Goal: Transaction & Acquisition: Purchase product/service

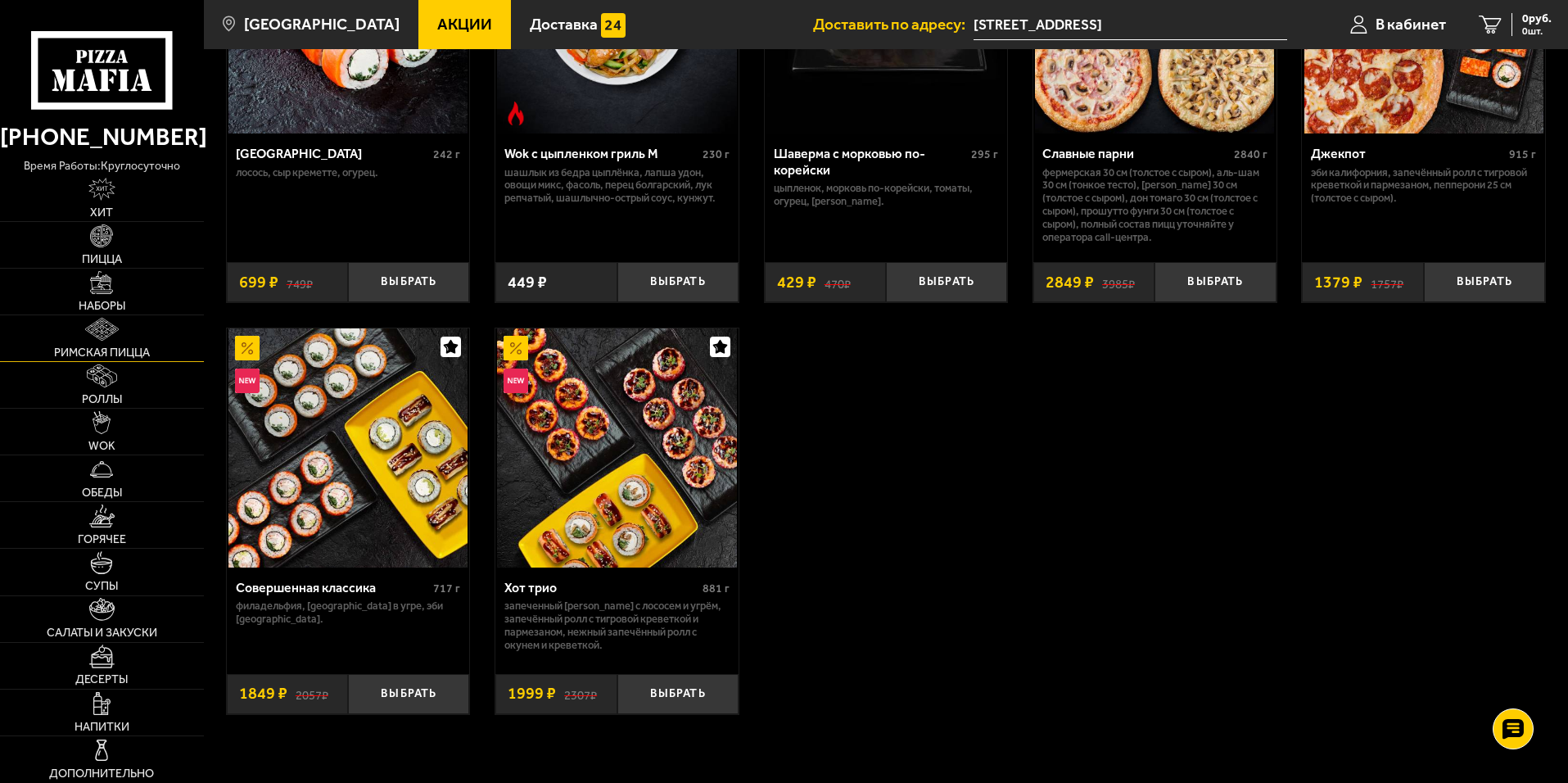
scroll to position [737, 0]
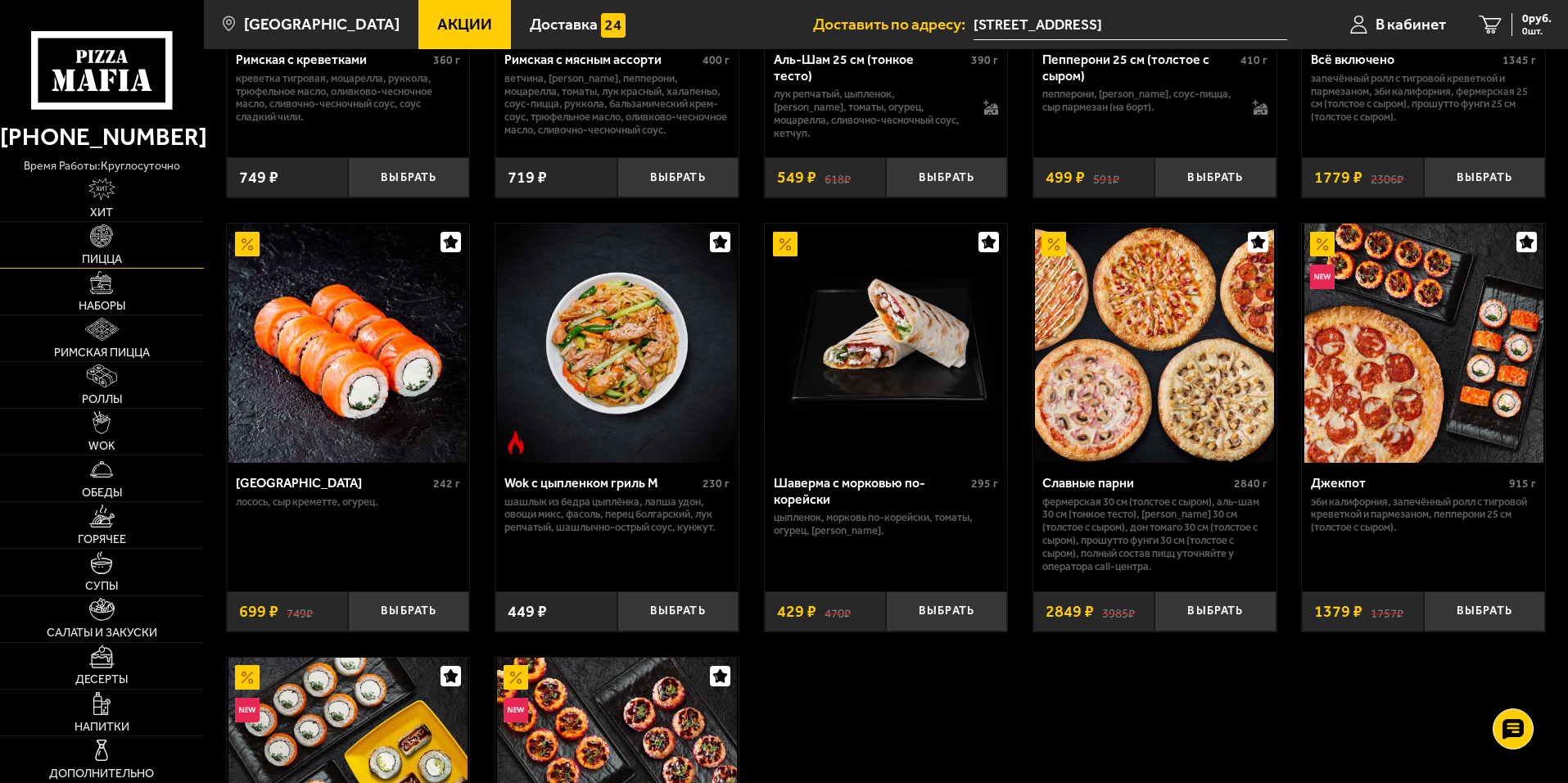
click at [95, 243] on img at bounding box center [102, 236] width 23 height 23
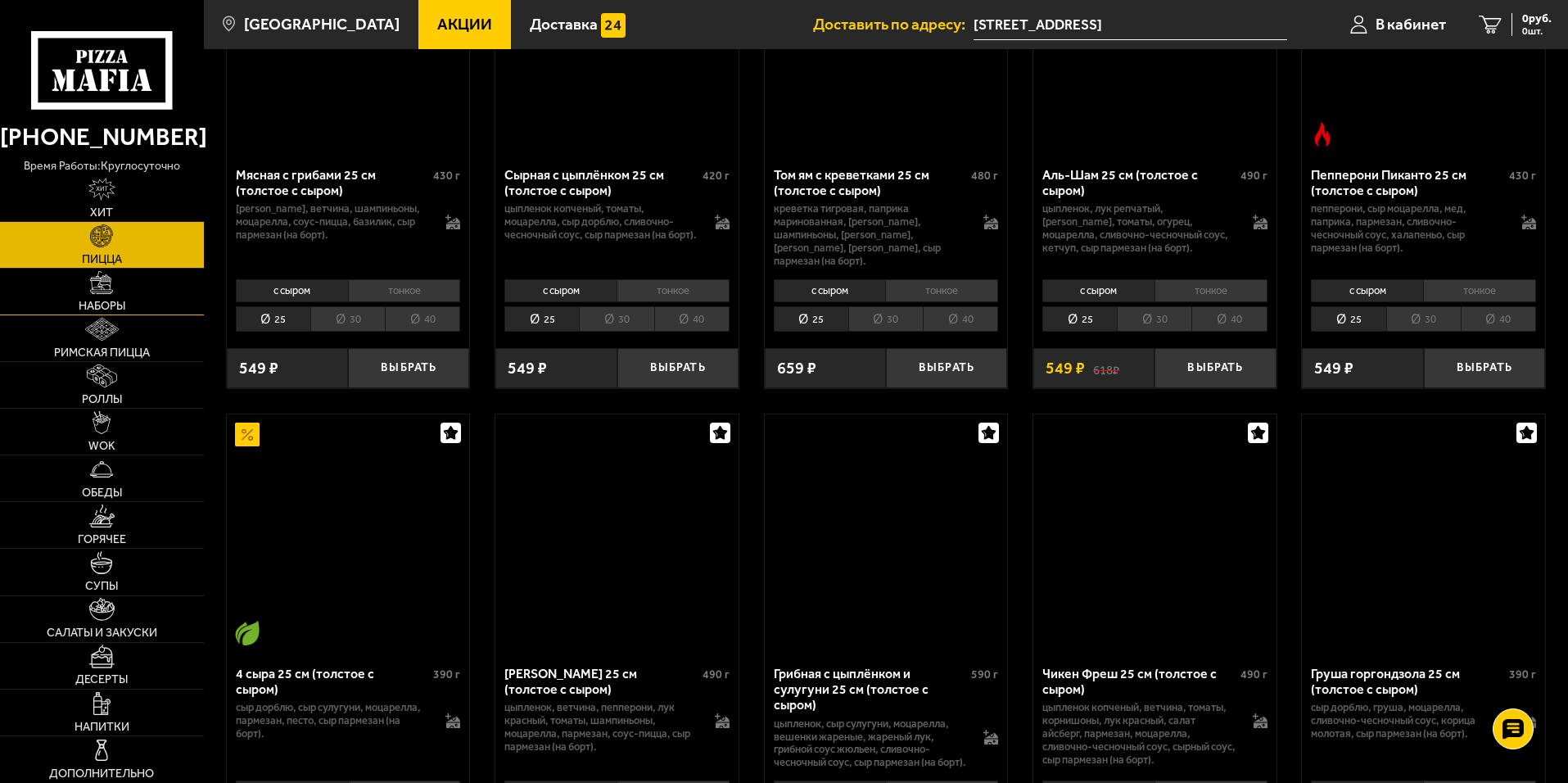
click at [106, 290] on img at bounding box center [102, 283] width 23 height 23
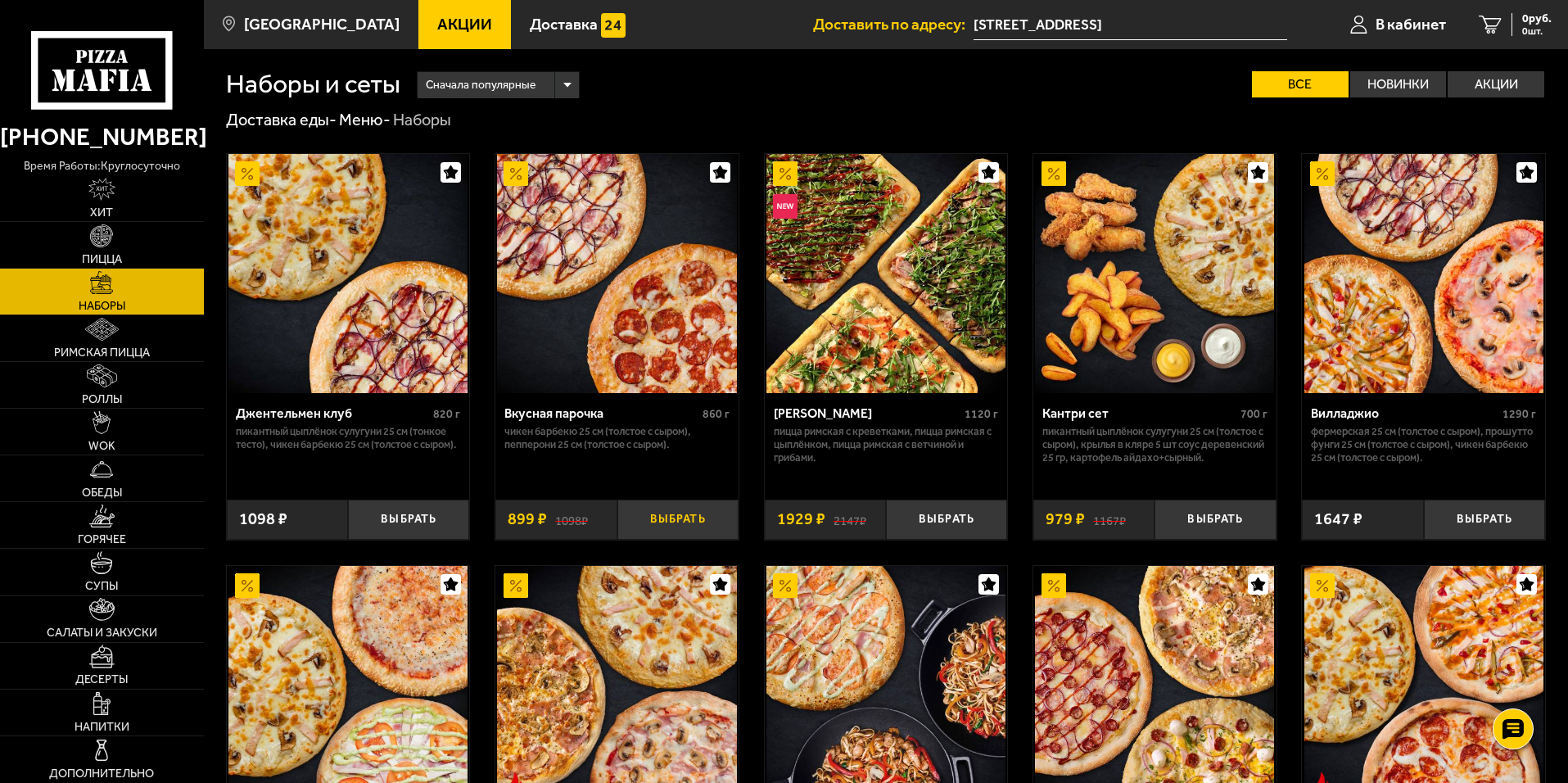
click at [650, 529] on button "Выбрать" at bounding box center [678, 519] width 122 height 41
click at [1462, 22] on link "1 899 руб. 1 шт." at bounding box center [1509, 24] width 119 height 49
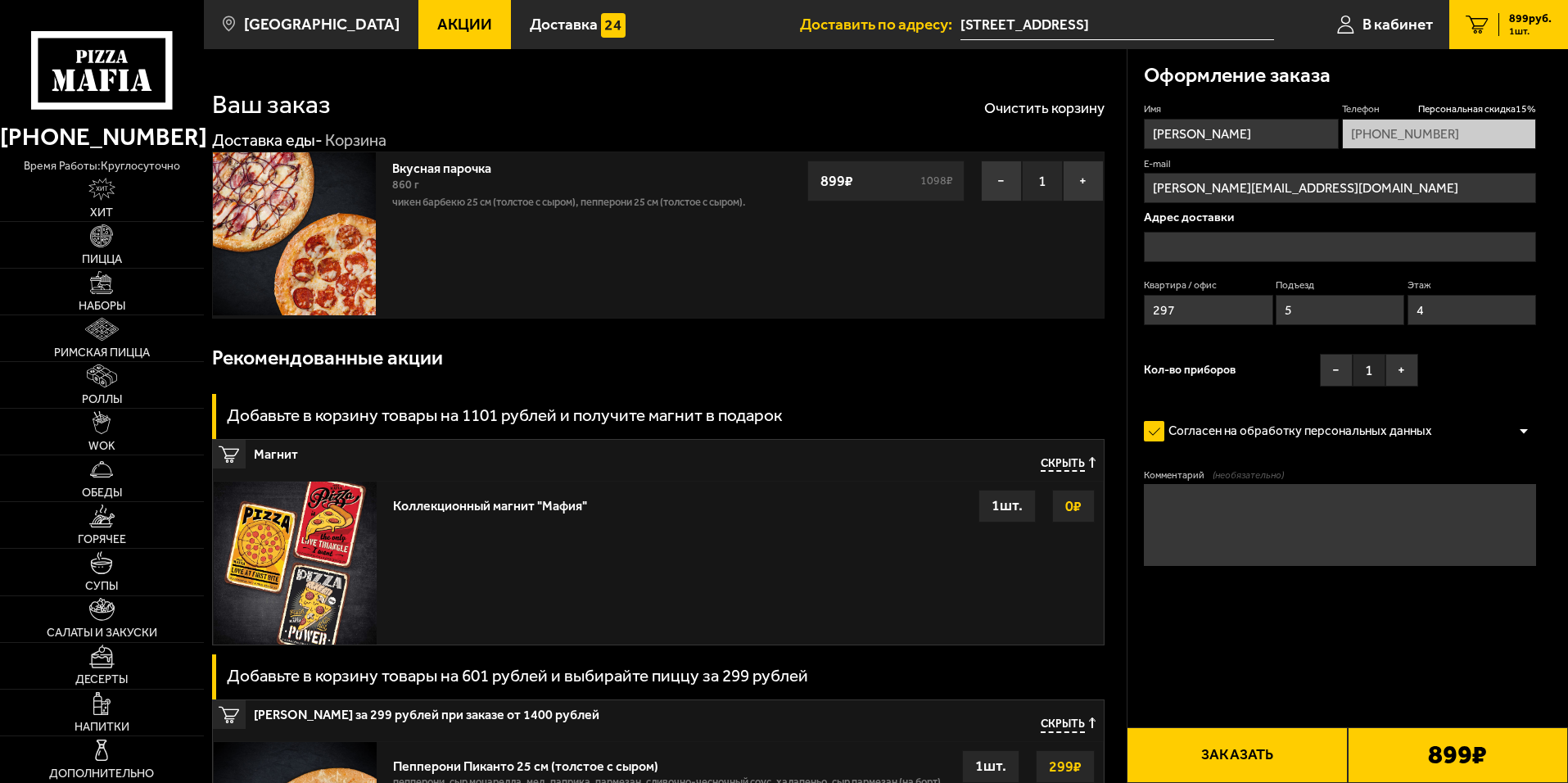
type input "[STREET_ADDRESS]"
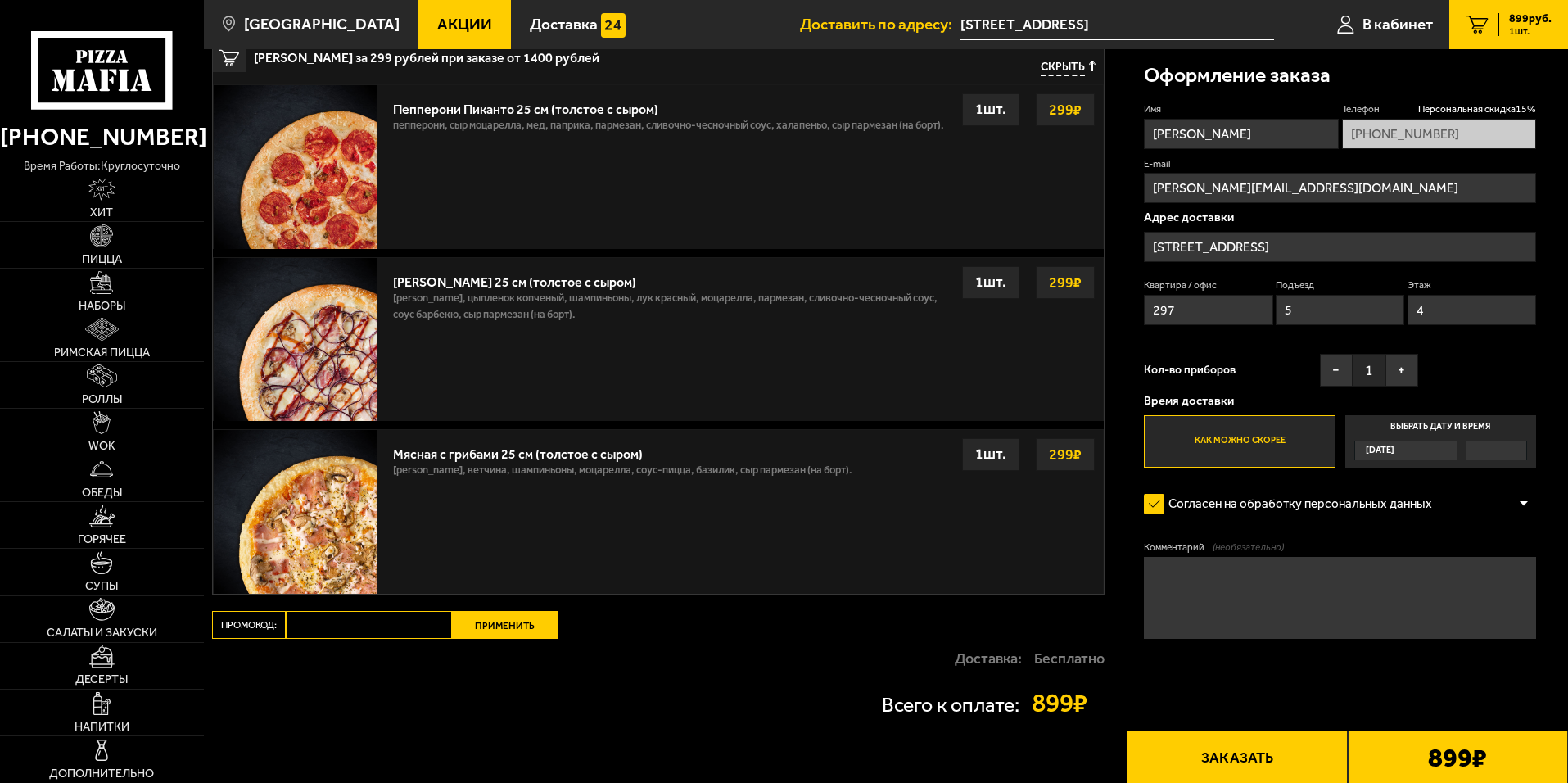
scroll to position [768, 0]
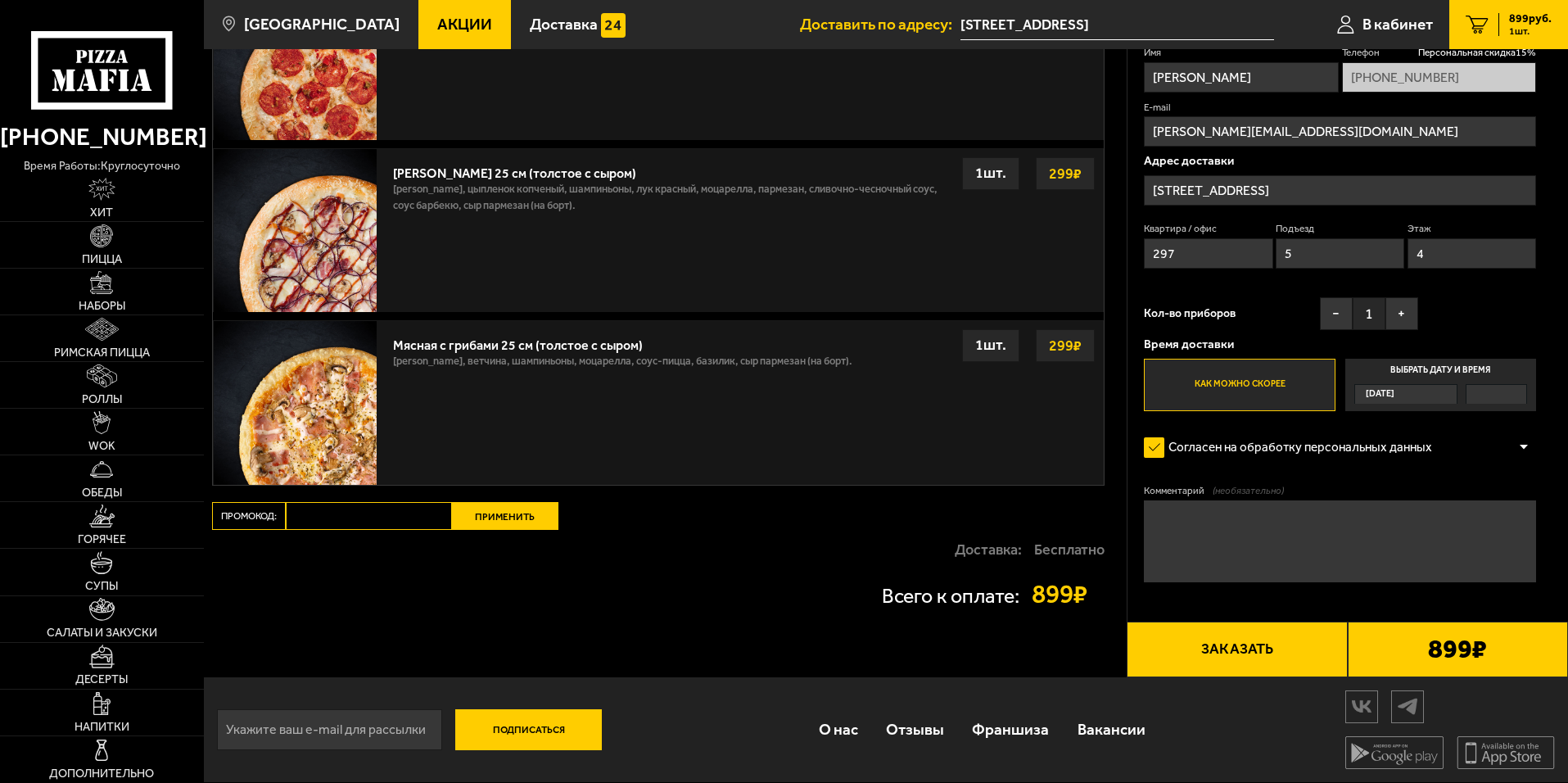
click at [394, 520] on input "Промокод:" at bounding box center [368, 516] width 166 height 28
paste input "Apple"
type input "Apple"
click at [492, 514] on button "Применить" at bounding box center [505, 516] width 106 height 28
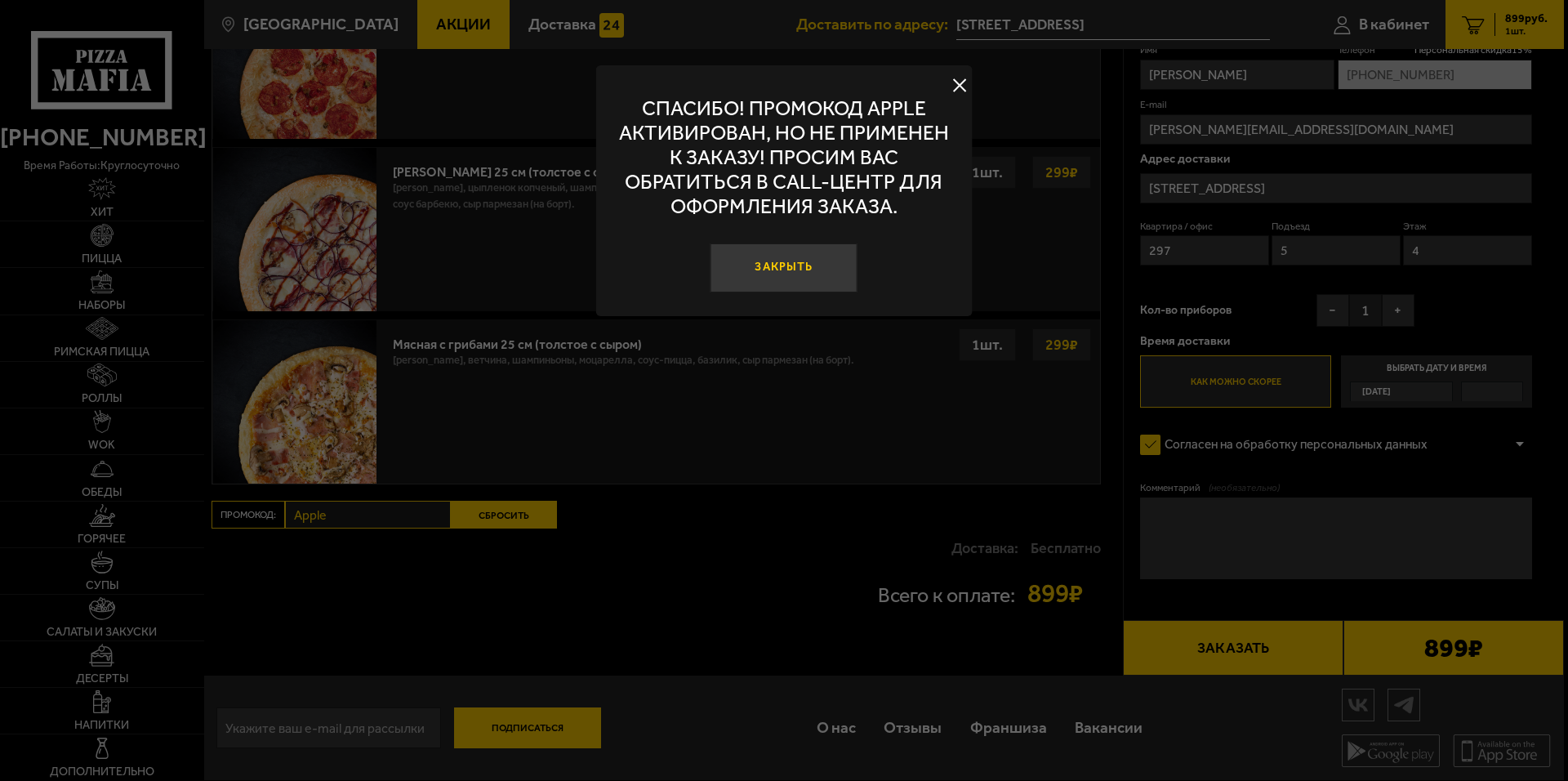
click at [784, 278] on button "Закрыть" at bounding box center [784, 268] width 147 height 49
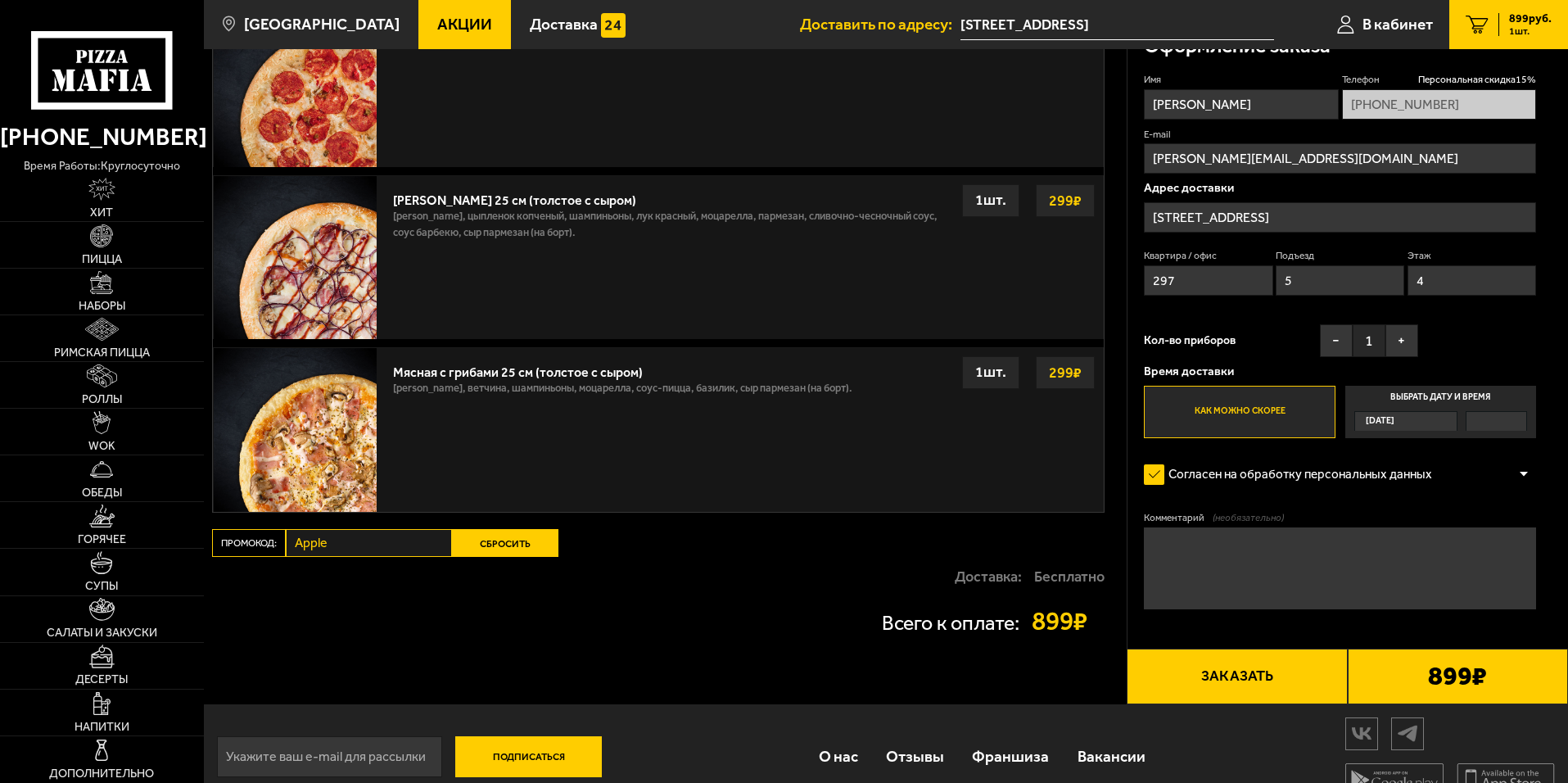
scroll to position [686, 0]
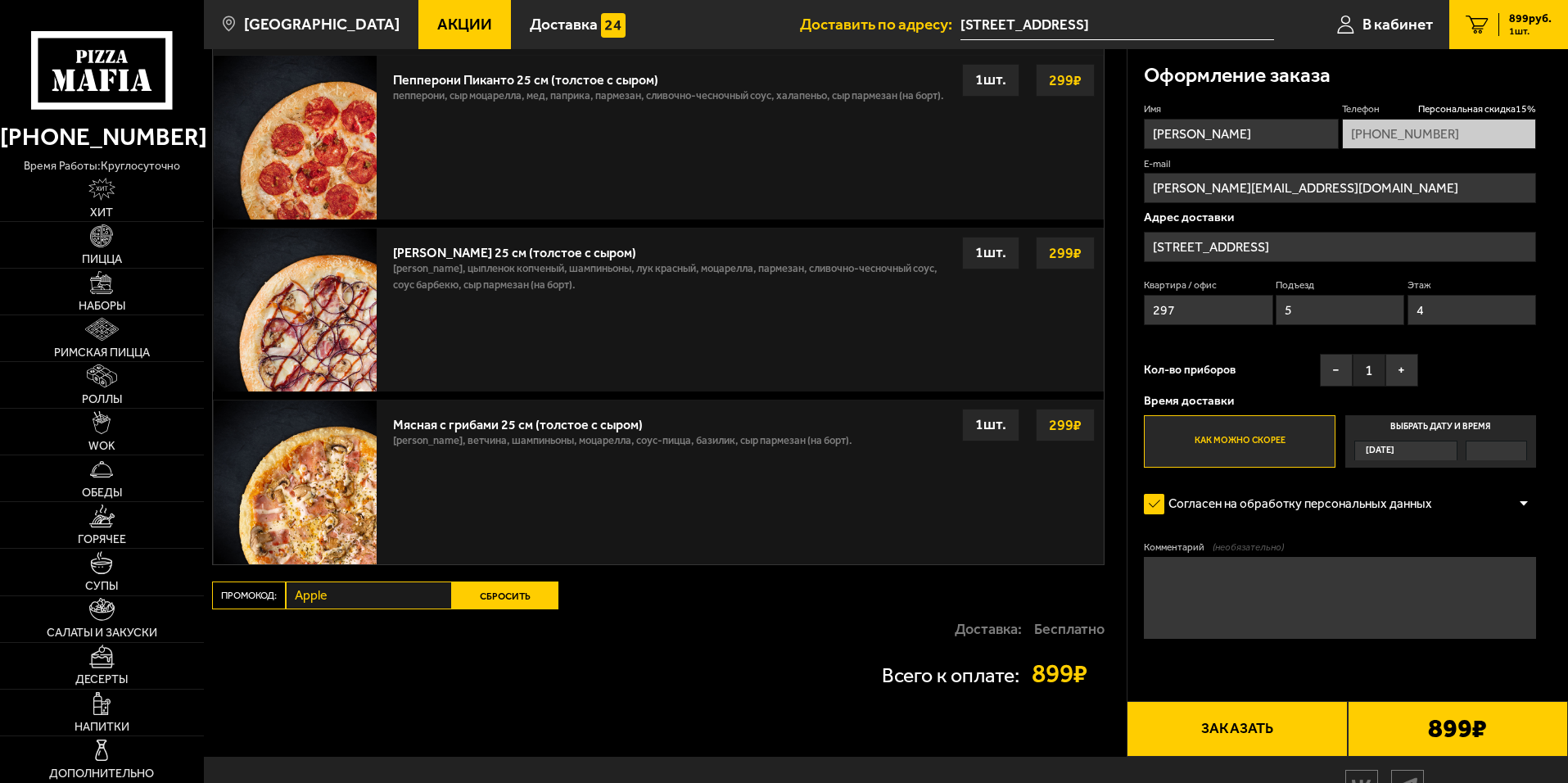
click at [513, 591] on button "Сбросить" at bounding box center [505, 595] width 106 height 28
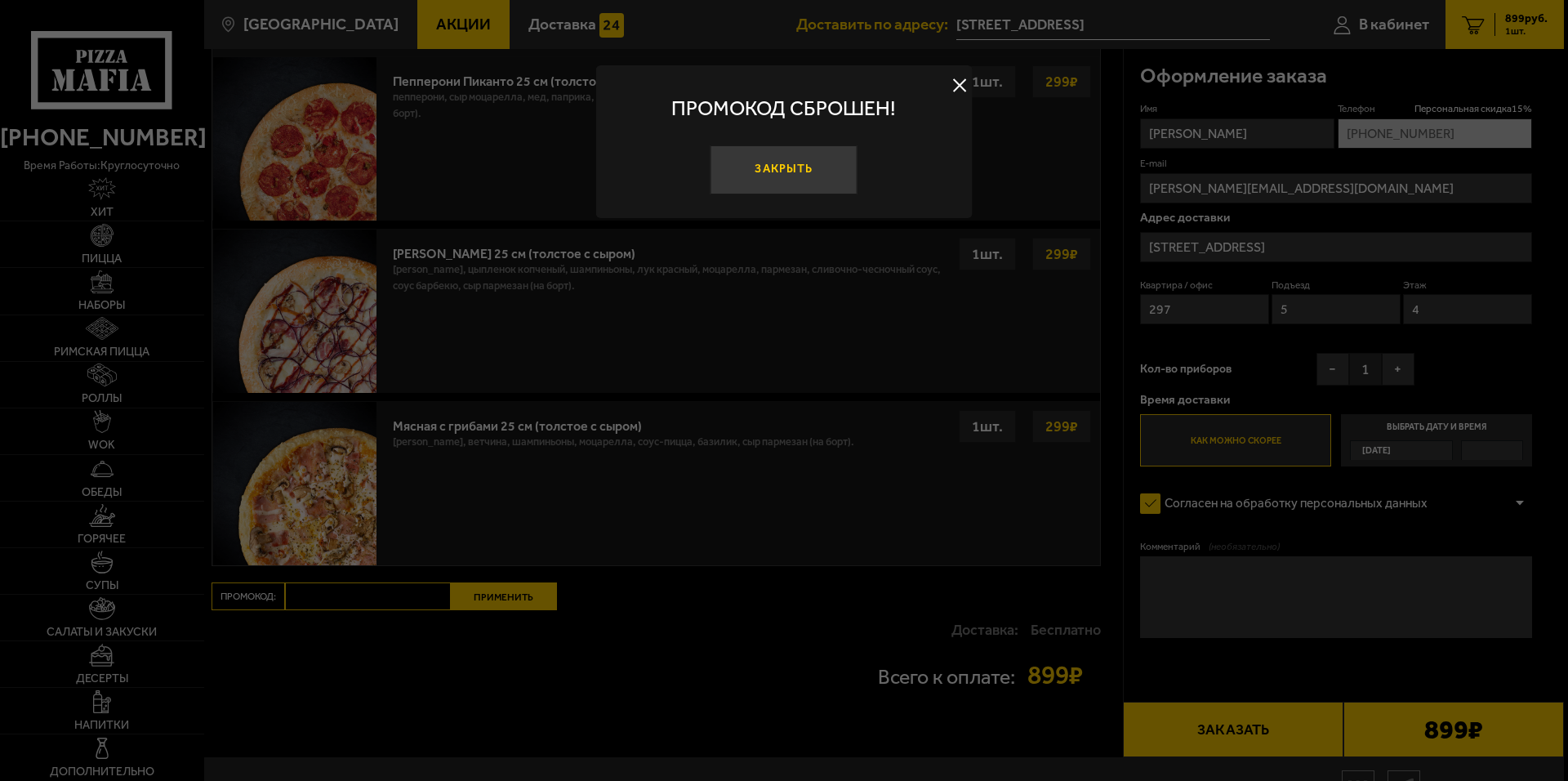
click at [770, 175] on button "Закрыть" at bounding box center [784, 170] width 147 height 49
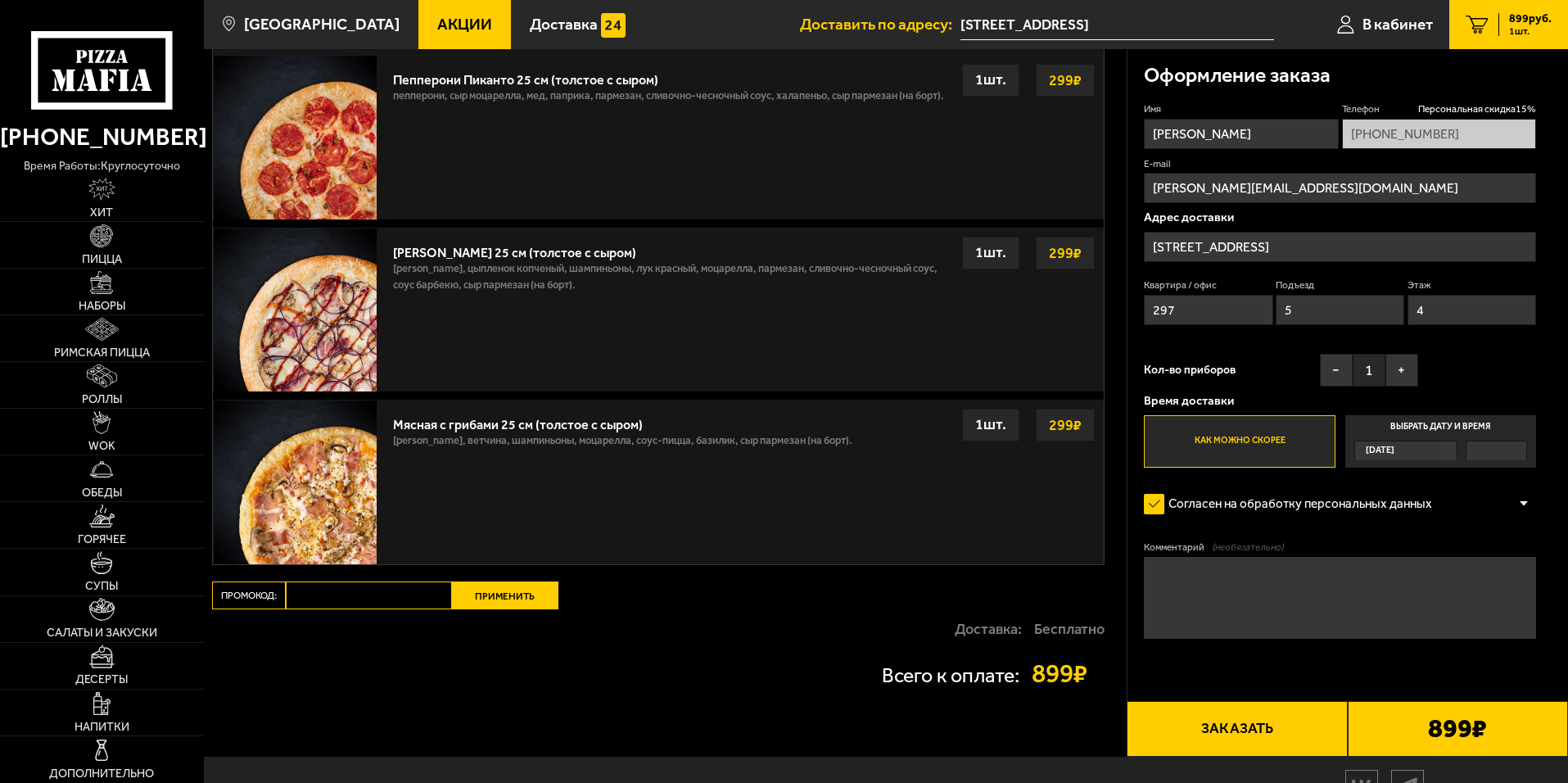
click at [389, 599] on input "Промокод:" at bounding box center [368, 595] width 166 height 28
paste input "Apple"
type input "Apple"
click at [491, 596] on button "Применить" at bounding box center [505, 595] width 106 height 28
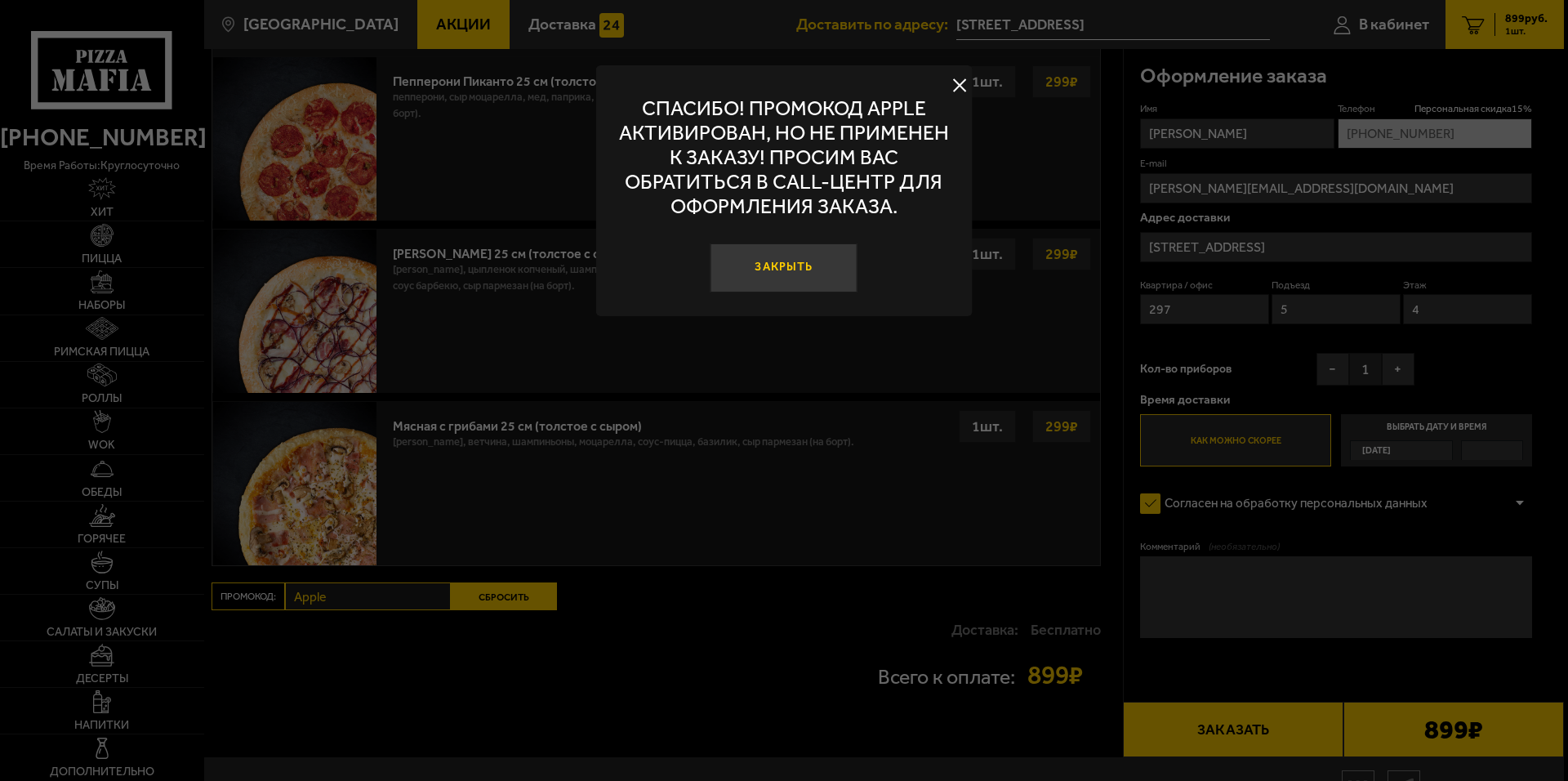
click at [784, 270] on button "Закрыть" at bounding box center [784, 268] width 147 height 49
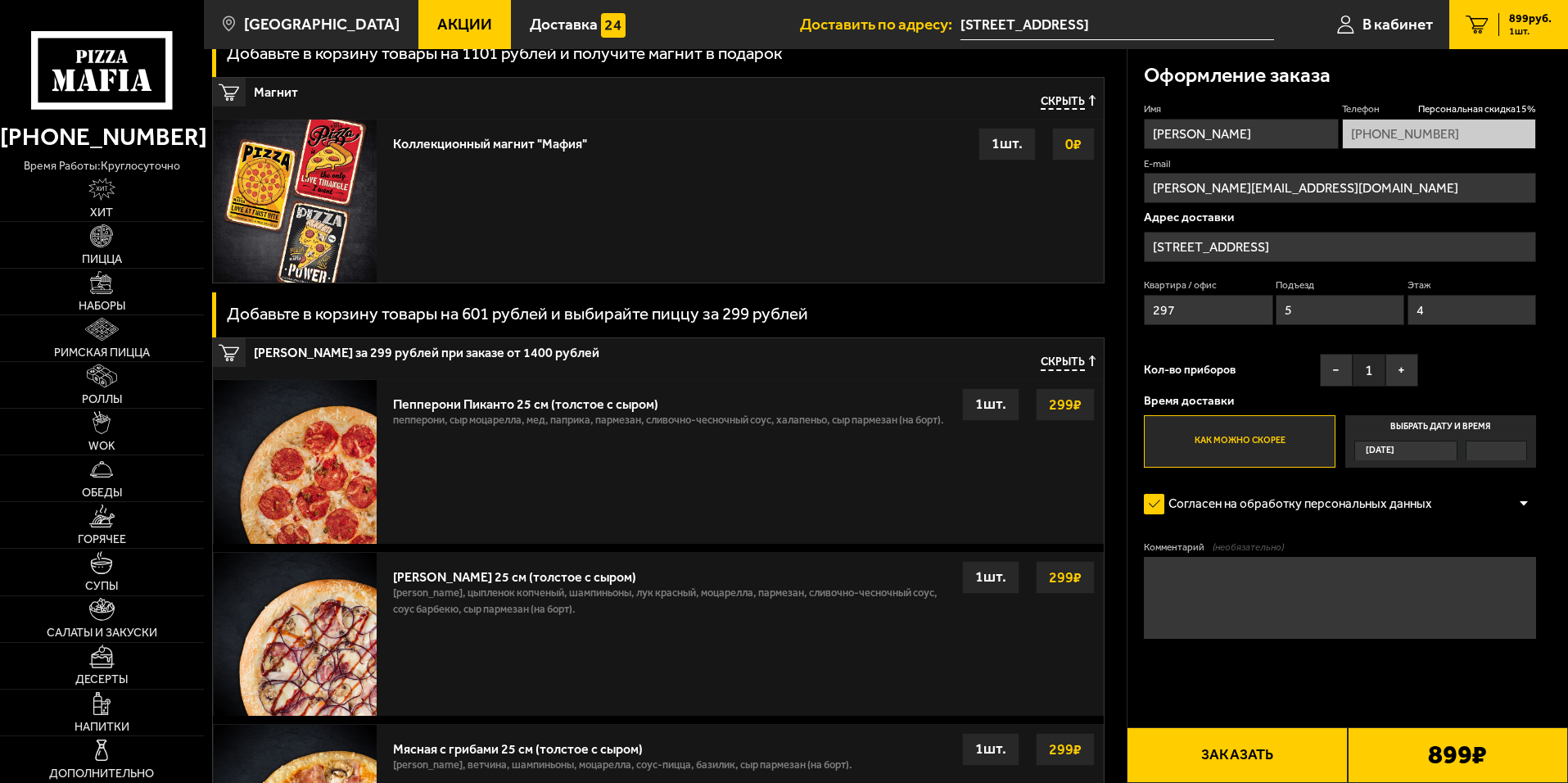
scroll to position [359, 0]
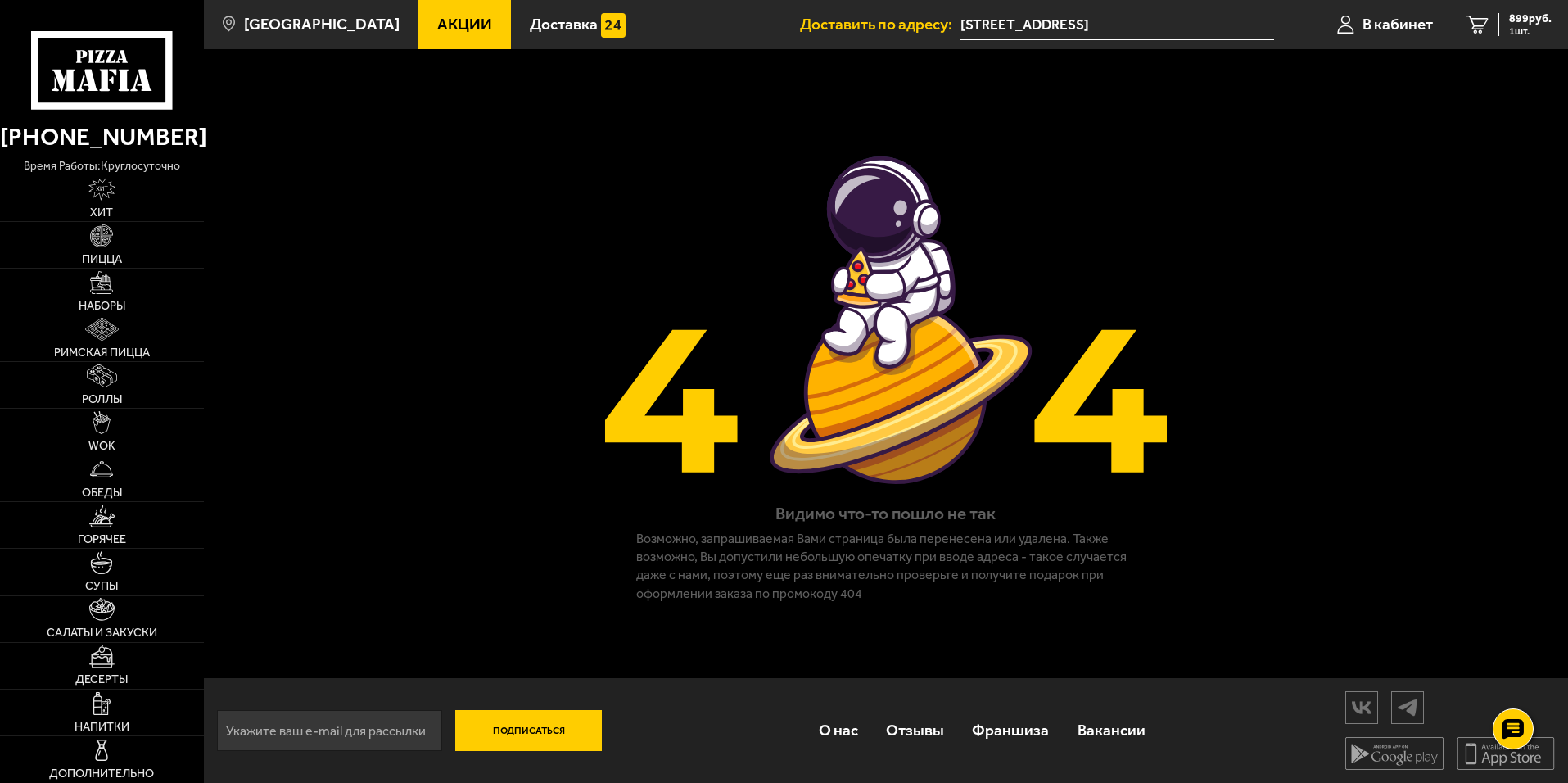
click at [654, 204] on img at bounding box center [886, 320] width 572 height 351
click at [130, 78] on icon at bounding box center [101, 70] width 140 height 78
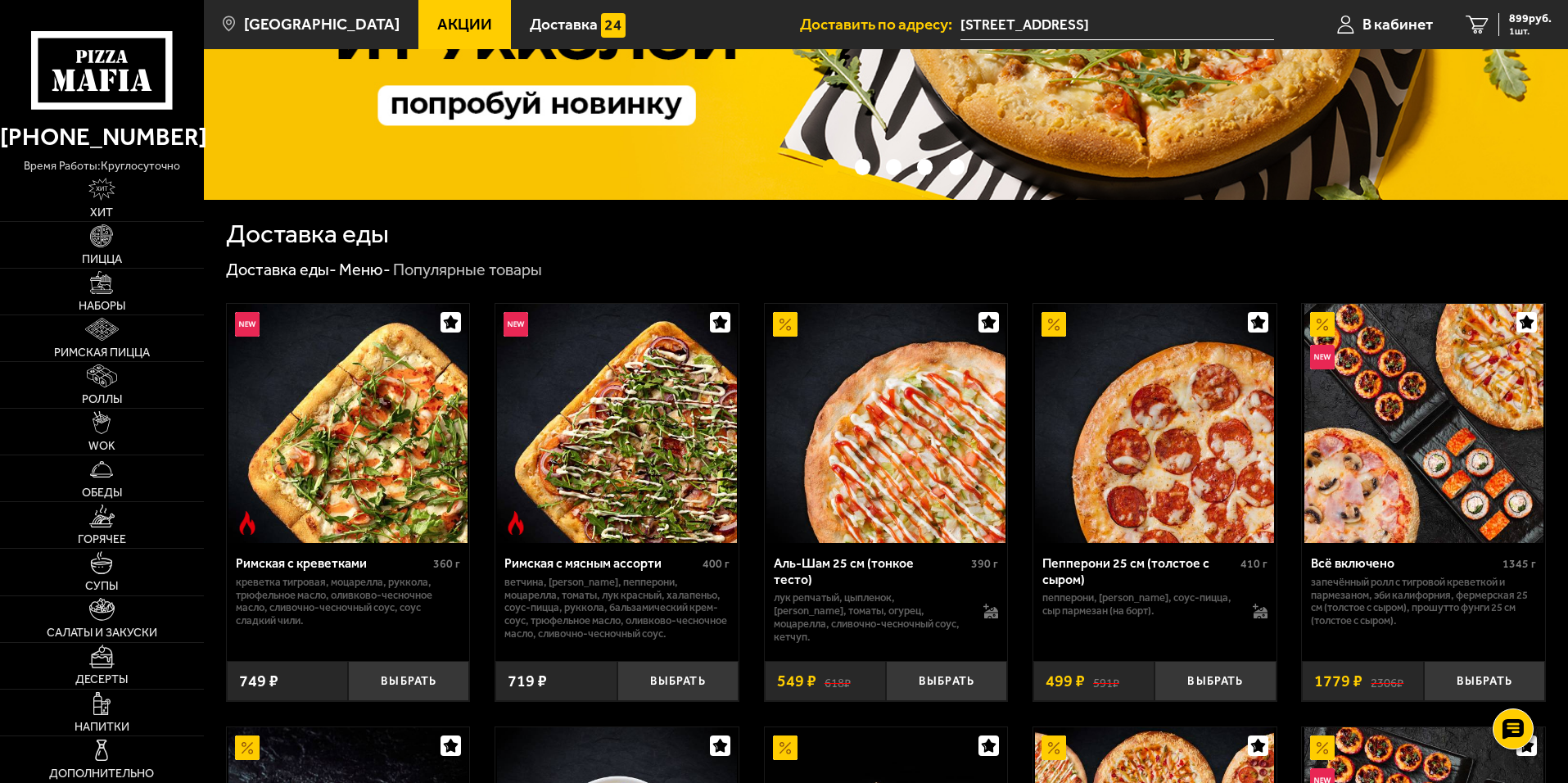
scroll to position [328, 0]
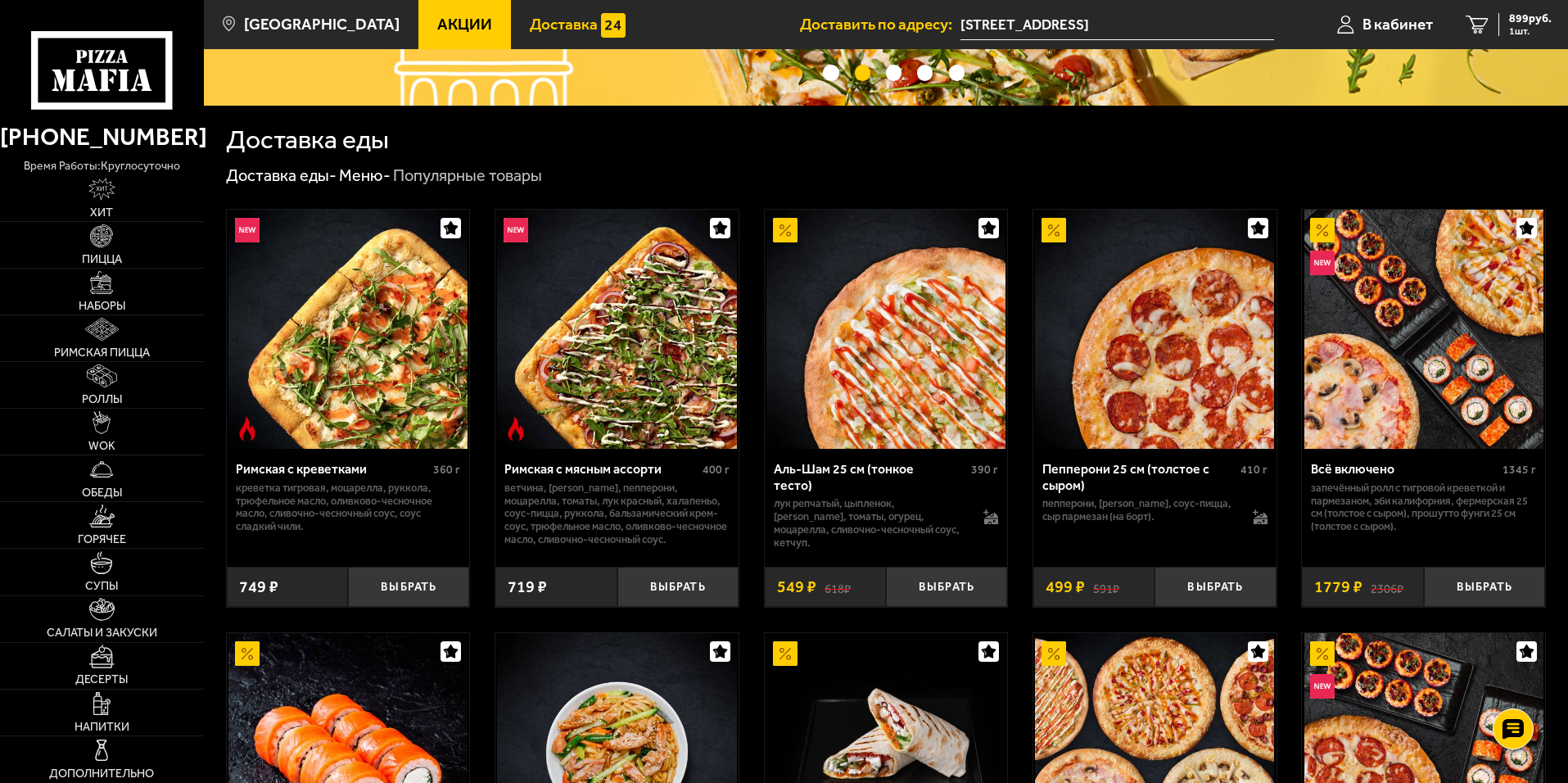
click at [530, 20] on span "Доставка" at bounding box center [564, 24] width 68 height 16
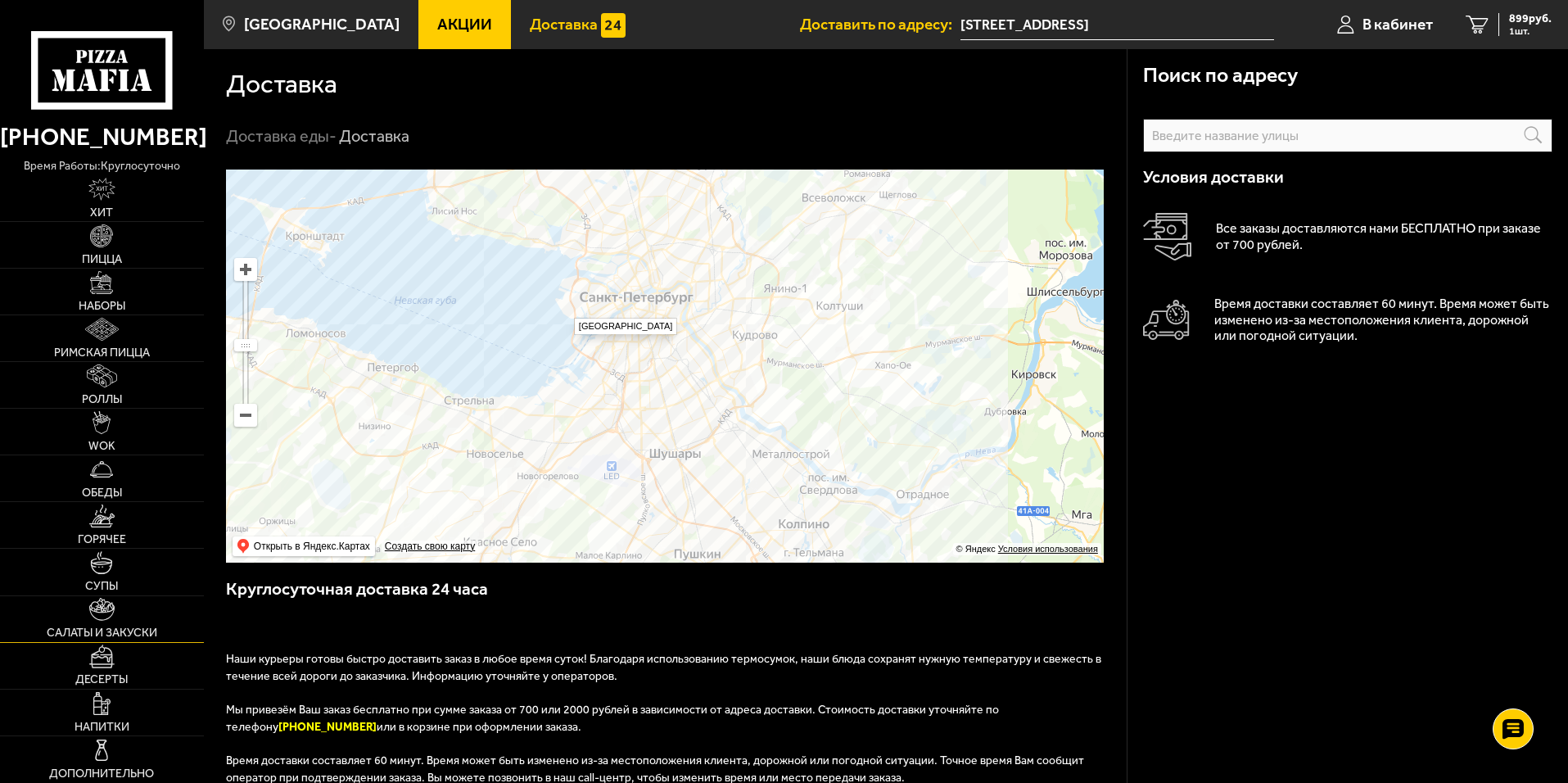
click at [99, 614] on img at bounding box center [103, 609] width 26 height 23
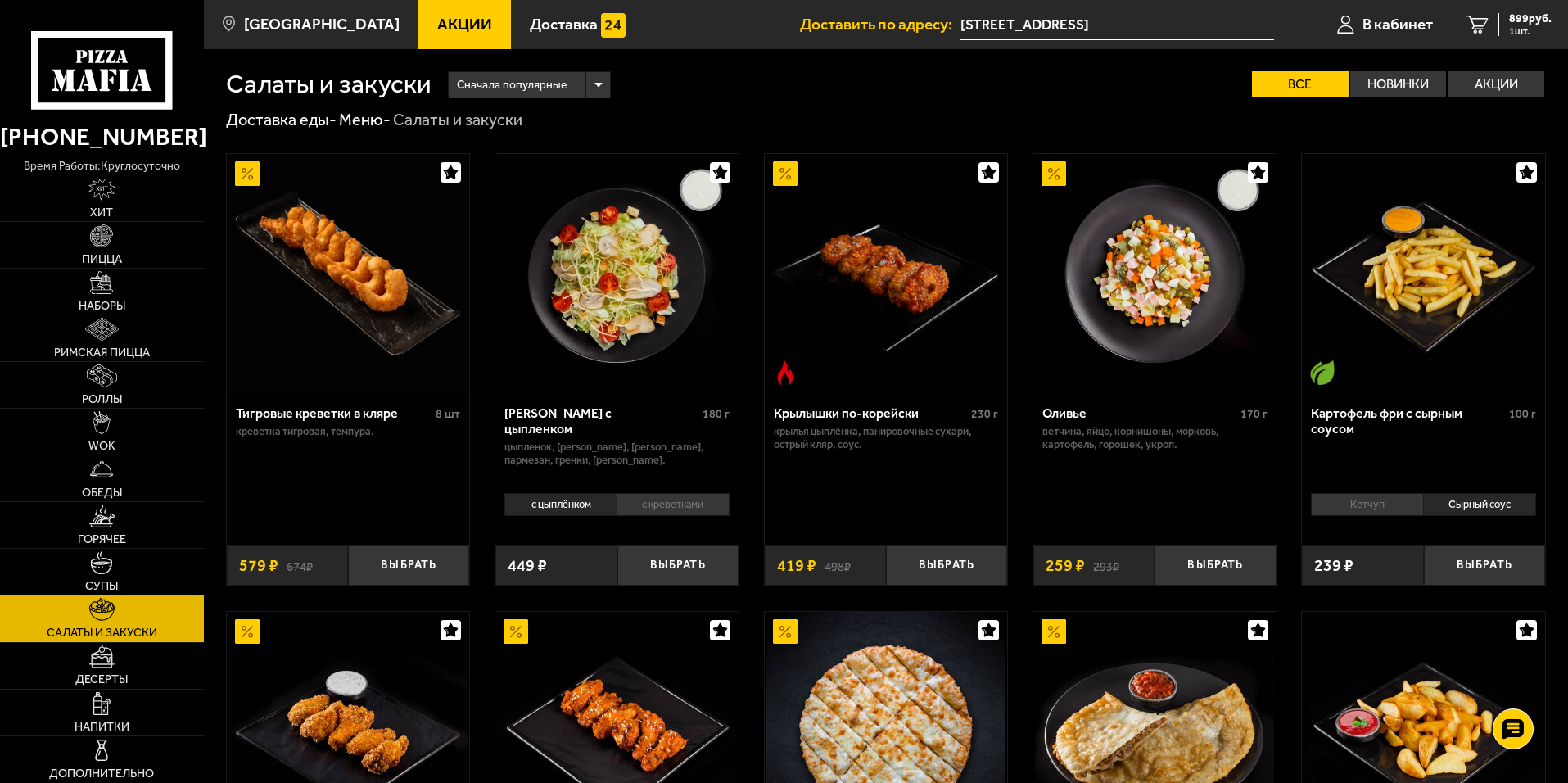
click at [137, 589] on link "Супы" at bounding box center [102, 571] width 204 height 46
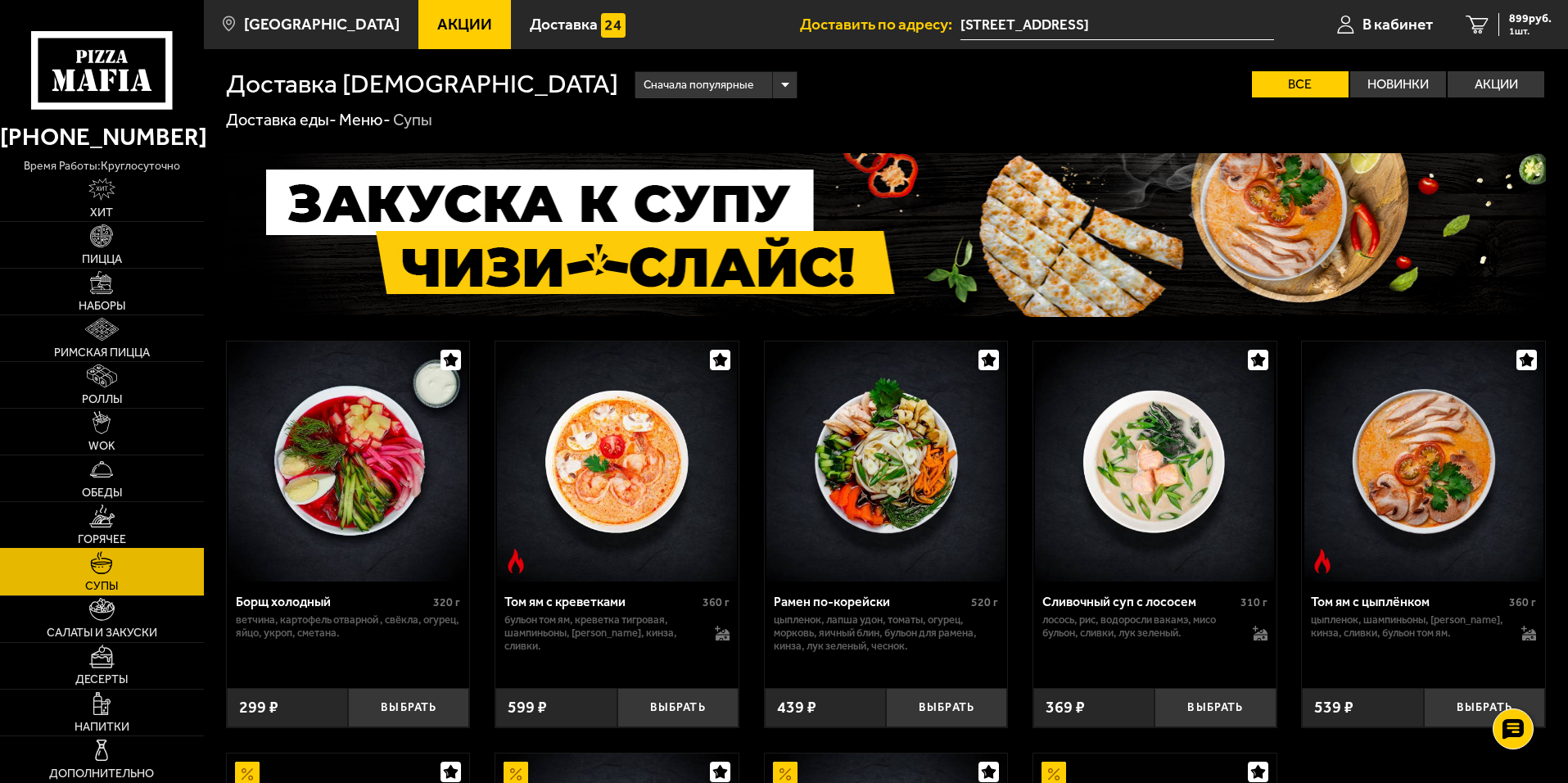
click at [131, 526] on link "Горячее" at bounding box center [102, 525] width 204 height 46
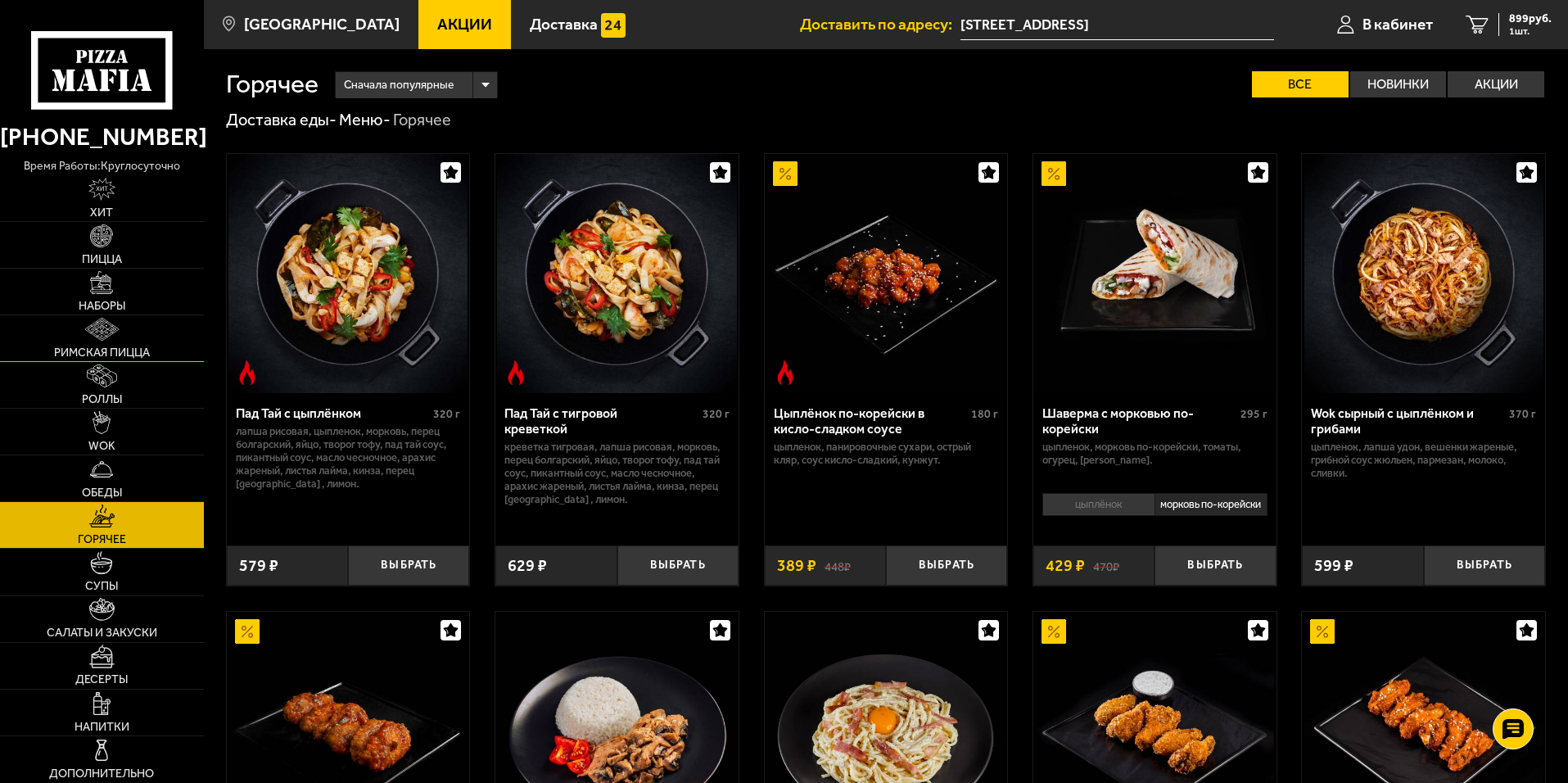
click at [155, 338] on link "Римская пицца" at bounding box center [102, 338] width 204 height 46
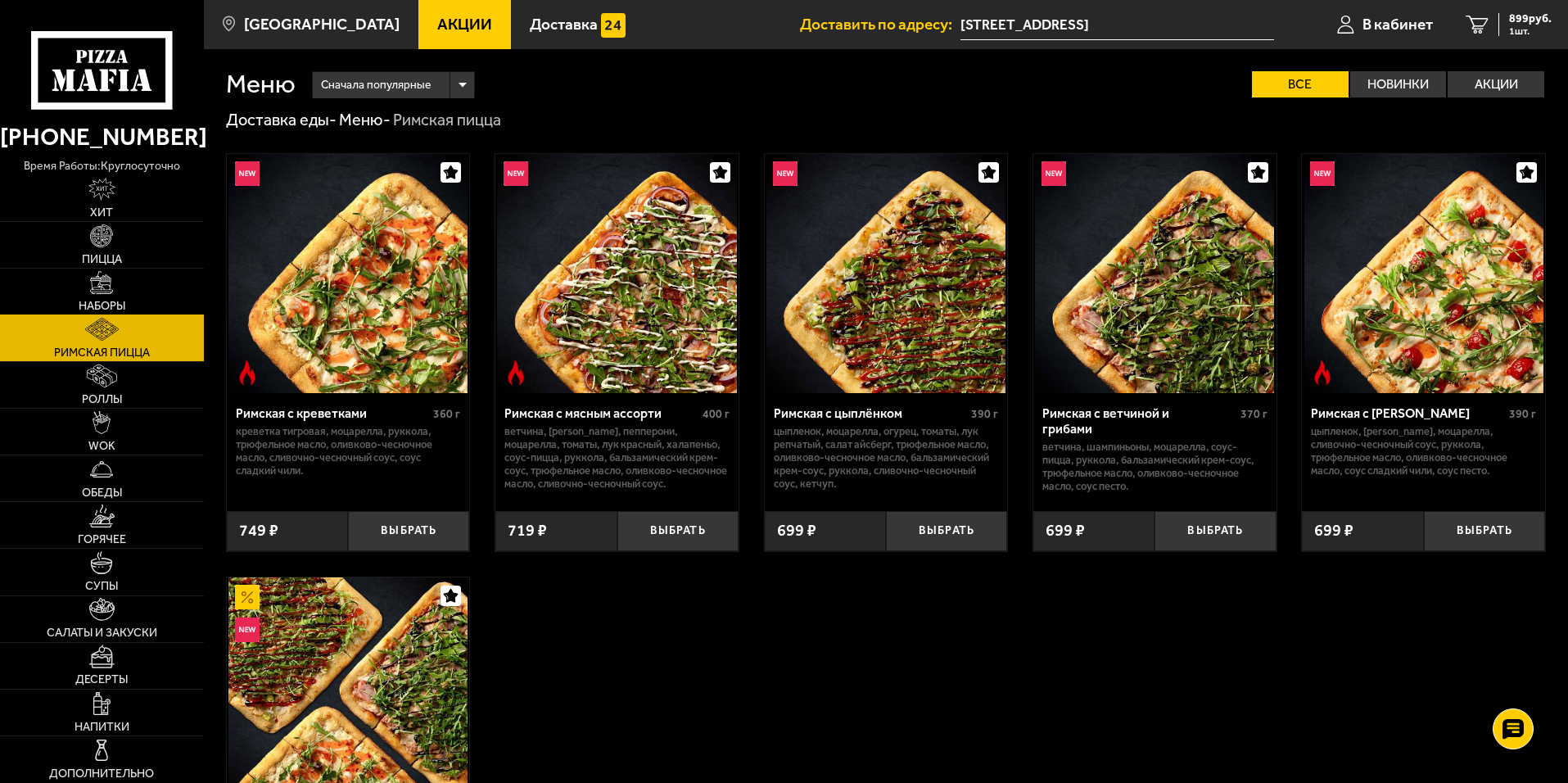
click at [133, 291] on link "Наборы" at bounding box center [102, 291] width 204 height 46
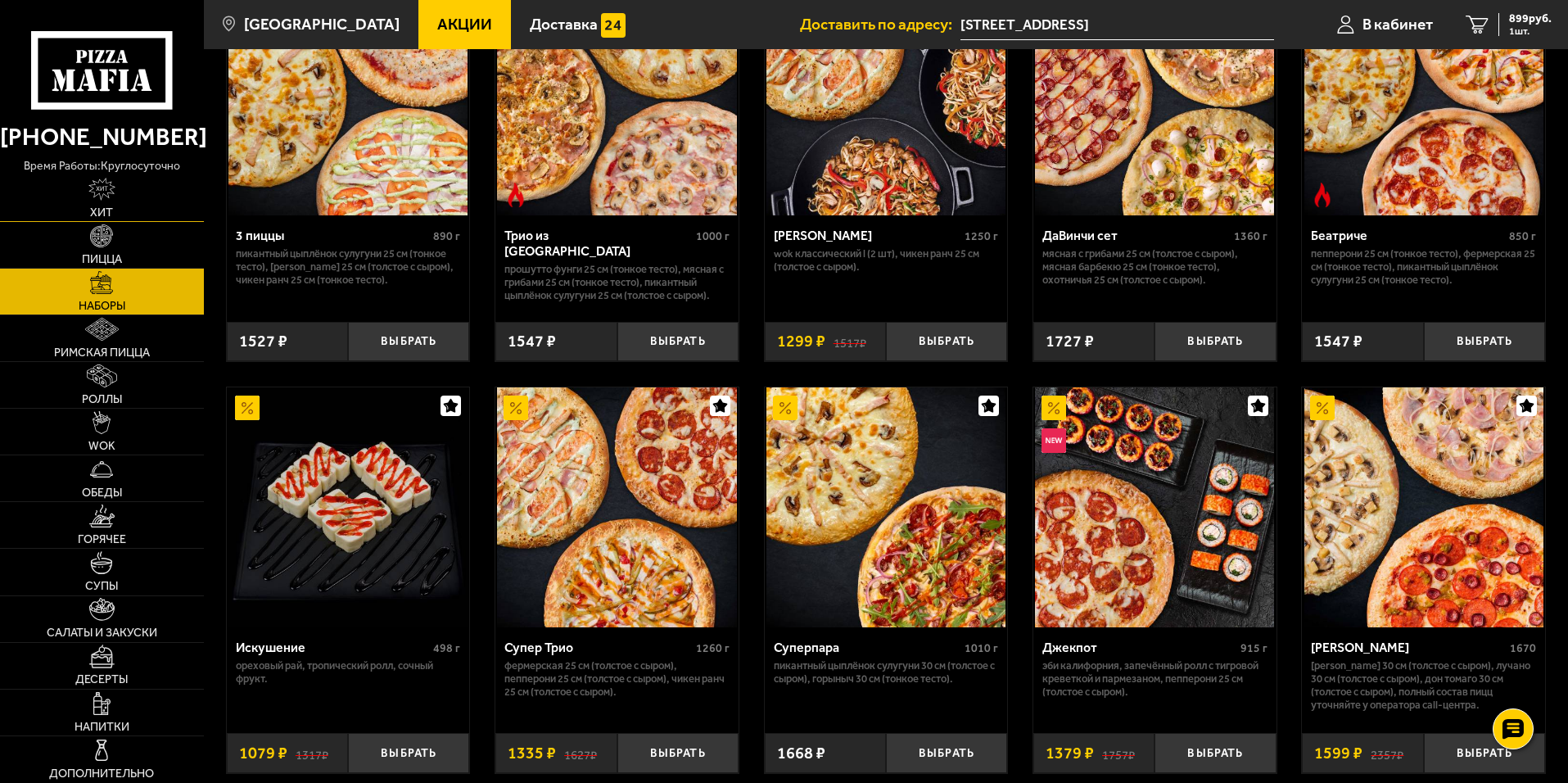
scroll to position [573, 0]
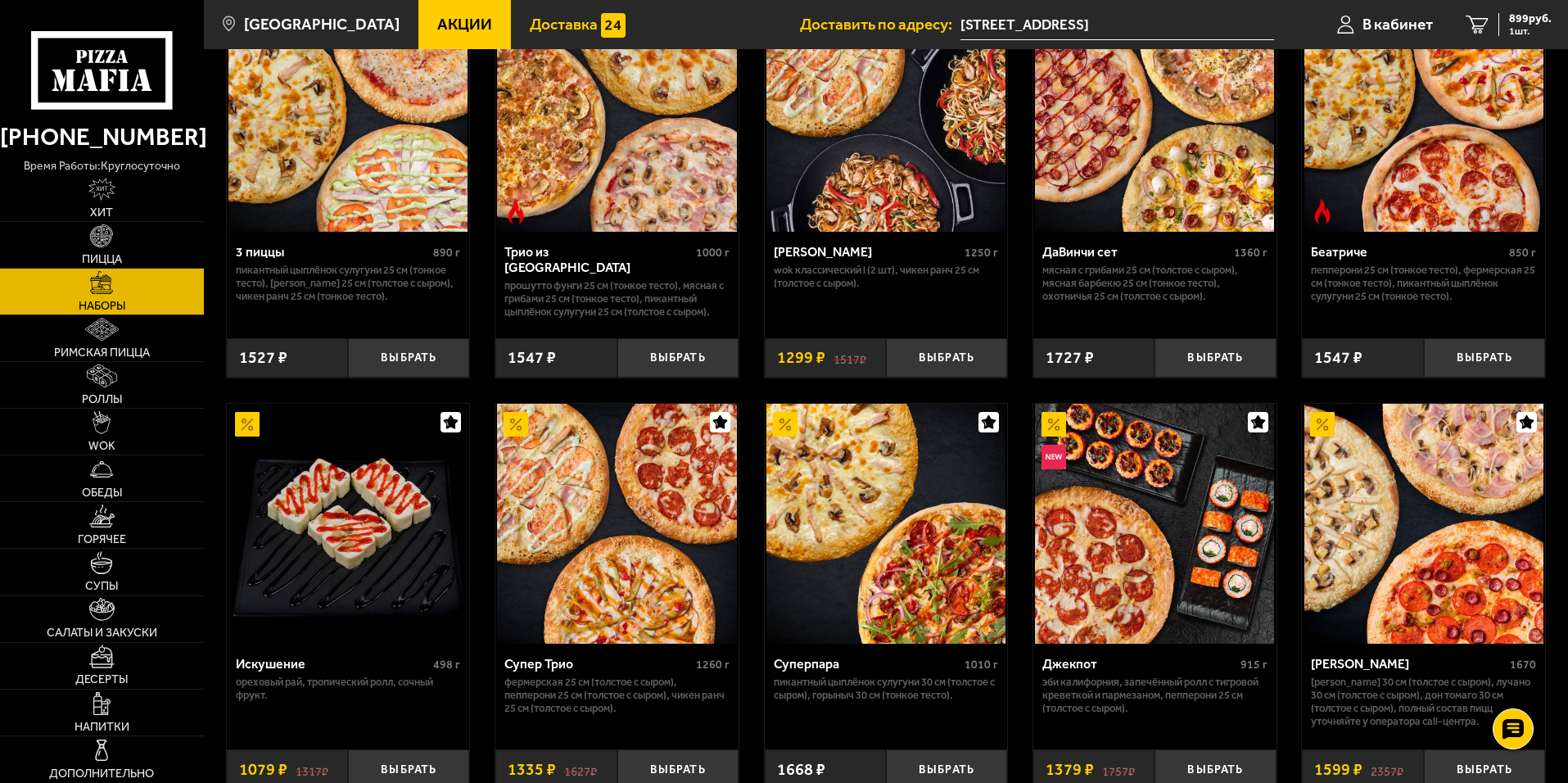
click at [64, 179] on link "Хит" at bounding box center [102, 198] width 204 height 46
